Goal: Book appointment/travel/reservation

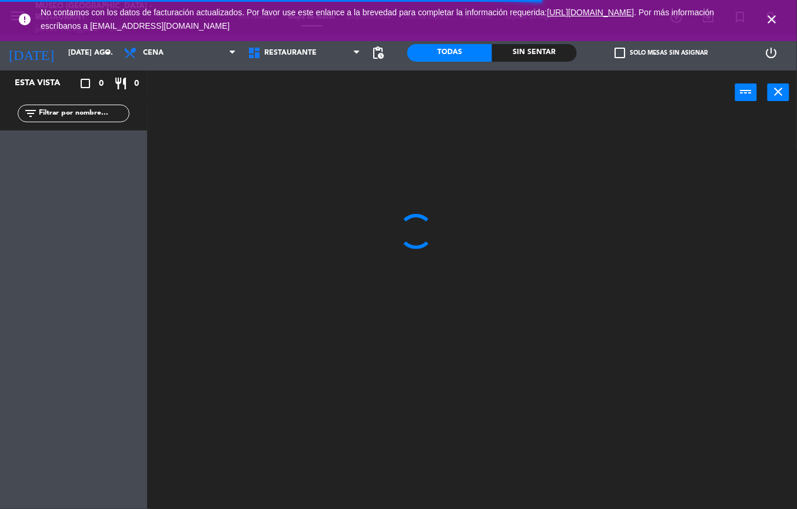
click at [772, 19] on icon "close" at bounding box center [772, 19] width 14 height 14
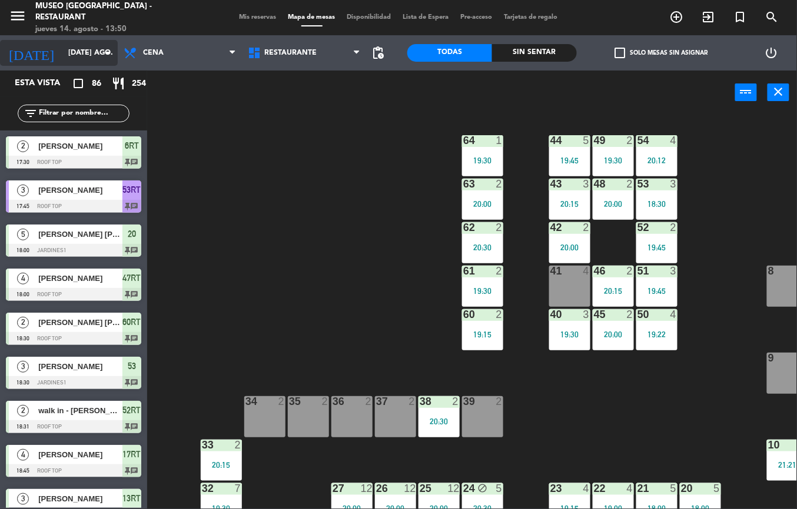
click at [91, 48] on input "[DATE] ago." at bounding box center [111, 53] width 99 height 20
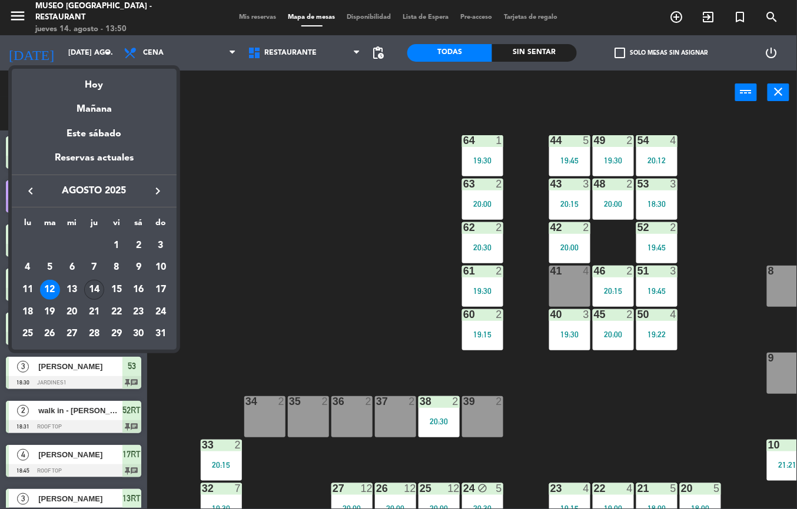
click at [94, 289] on div "14" at bounding box center [94, 290] width 20 height 20
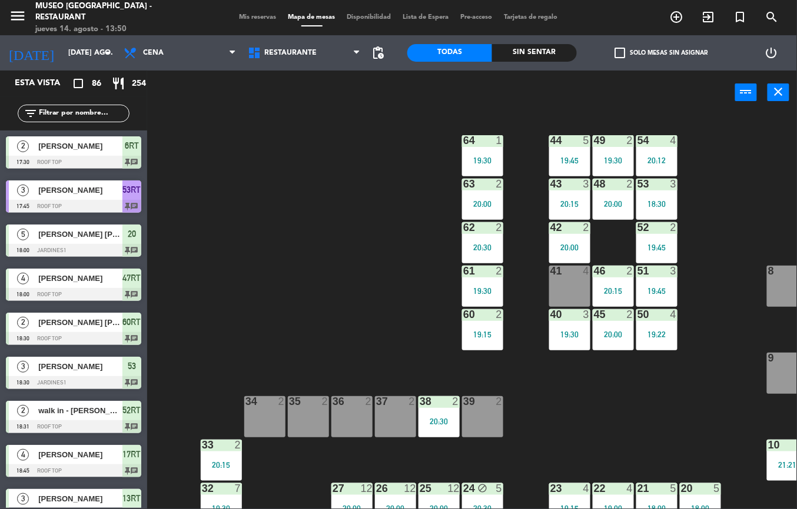
type input "jue. 14 ago."
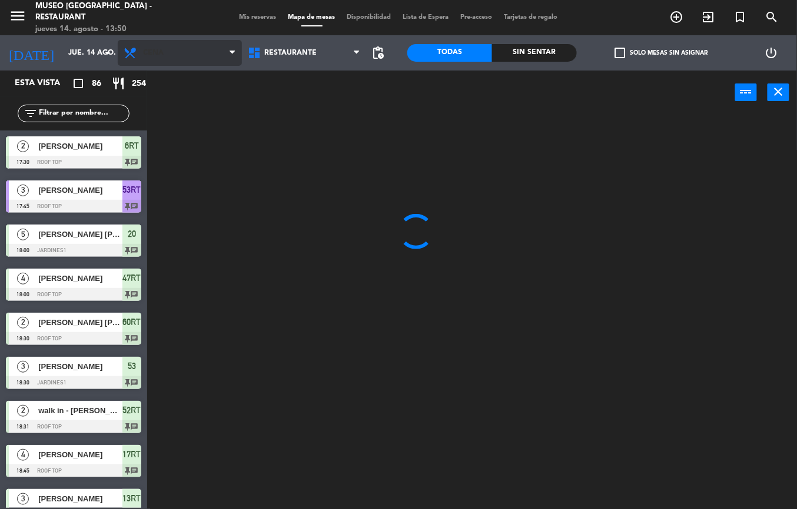
click at [189, 57] on span "Cena" at bounding box center [180, 53] width 124 height 26
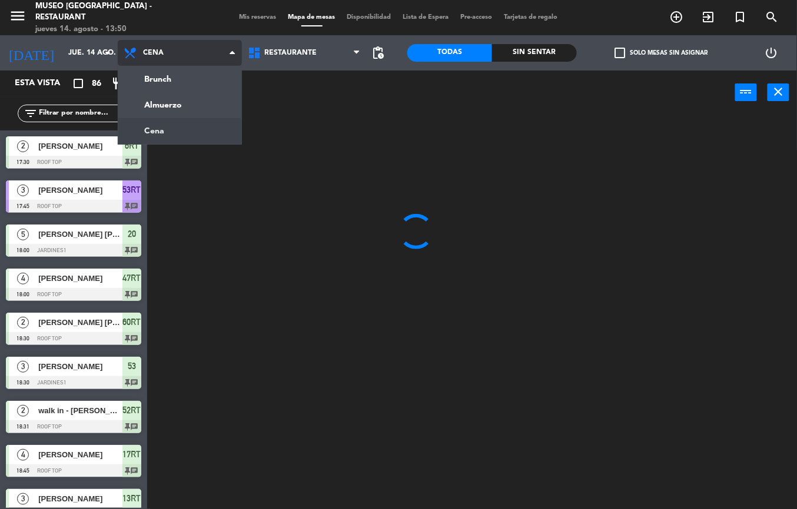
click at [194, 108] on ng-component "menu [GEOGRAPHIC_DATA] - Restaurant jueves 14. agosto - 13:50 Mis reservas Mapa…" at bounding box center [398, 254] width 797 height 509
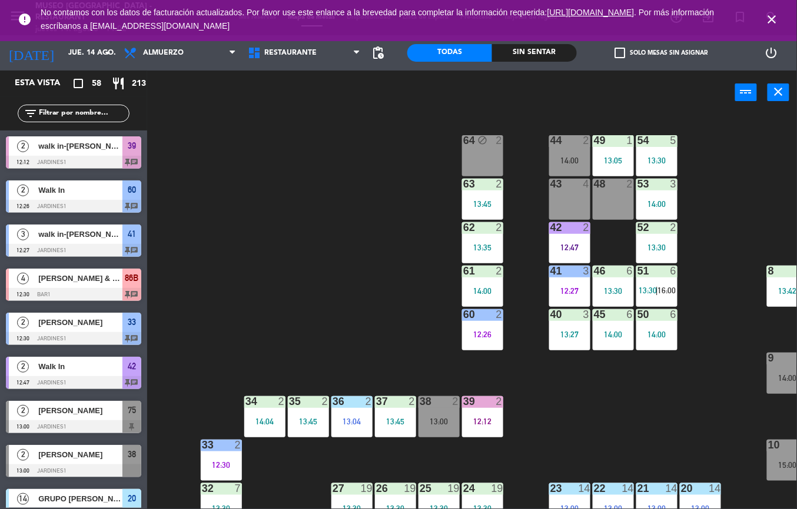
click at [273, 300] on div "44 2 14:00 49 1 13:05 54 5 13:30 64 block 2 48 2 53 3 14:00 63 2 13:45 43 4 62 …" at bounding box center [475, 312] width 641 height 395
click at [60, 93] on div "Esta vista crop_square 58 restaurant 213" at bounding box center [73, 84] width 147 height 26
click at [71, 116] on input "text" at bounding box center [83, 113] width 91 height 13
click at [50, 119] on input "text" at bounding box center [83, 113] width 91 height 13
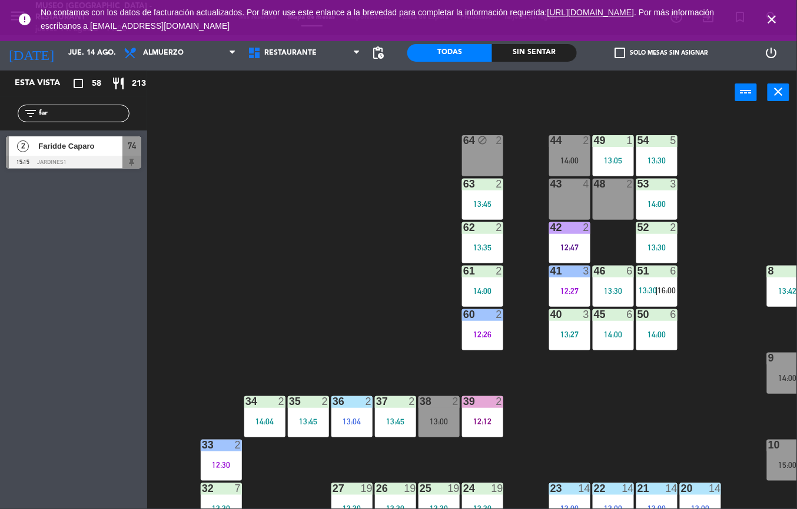
type input "far"
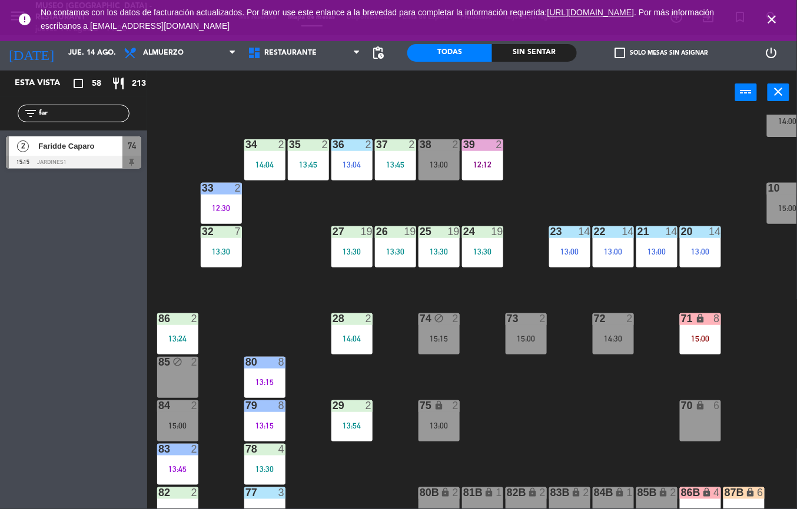
scroll to position [256, 0]
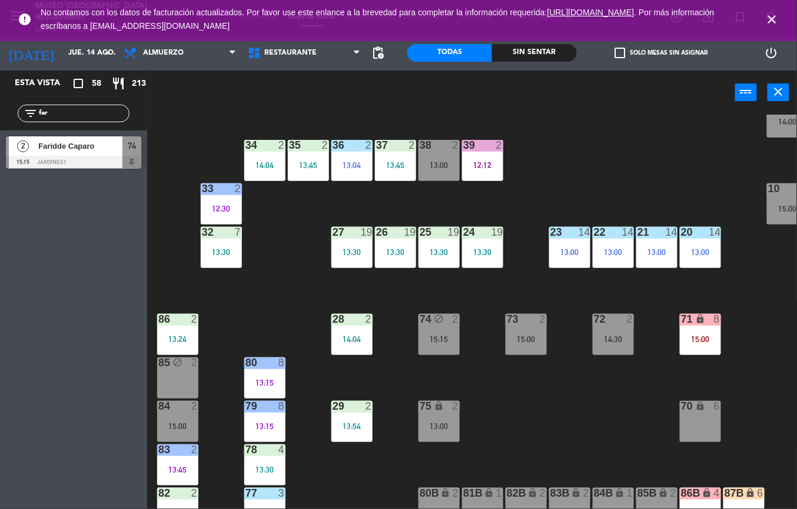
click at [455, 319] on div "2" at bounding box center [455, 319] width 7 height 11
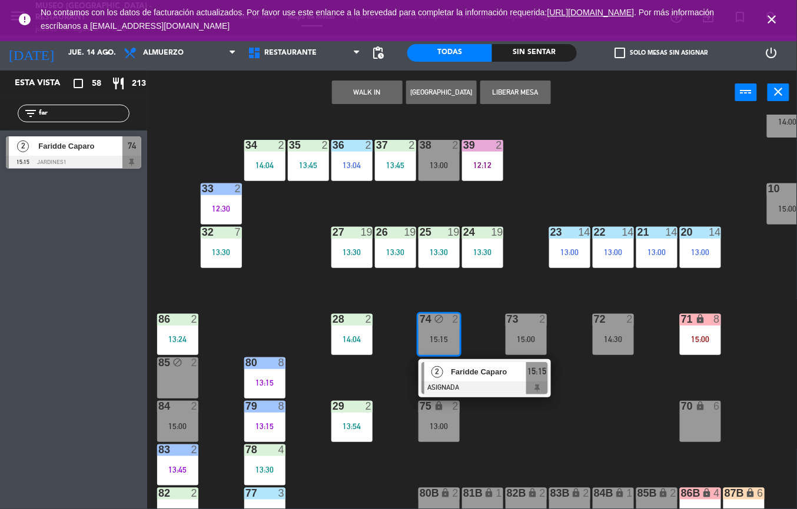
click at [445, 165] on div "13:00" at bounding box center [438, 165] width 41 height 8
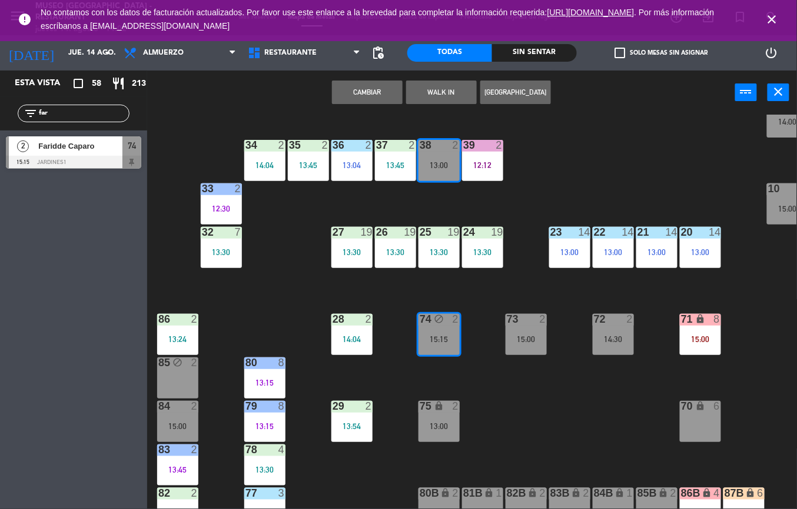
click at [368, 91] on button "Cambiar" at bounding box center [367, 93] width 71 height 24
click at [624, 147] on div "44 2 14:00 49 1 13:05 54 5 13:30 64 block 2 48 2 53 3 14:00 63 2 13:45 43 4 62 …" at bounding box center [475, 312] width 641 height 395
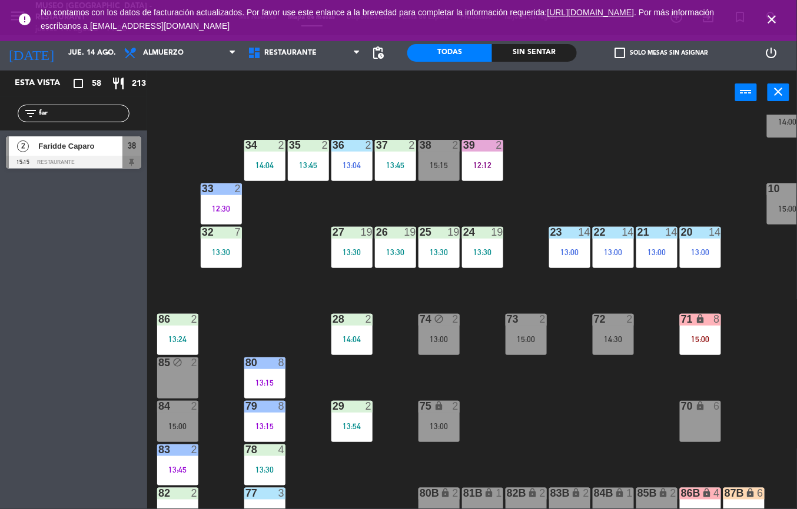
click at [438, 162] on div "15:15" at bounding box center [438, 165] width 41 height 8
